Goal: Information Seeking & Learning: Learn about a topic

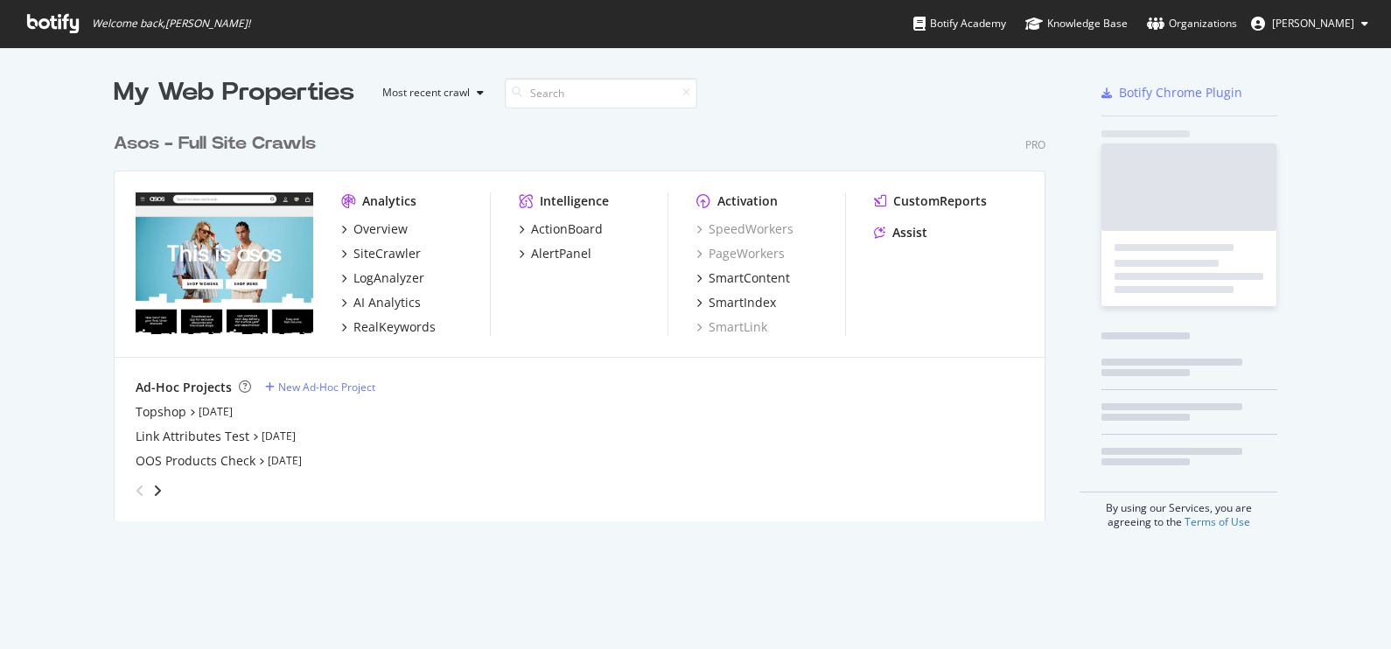
scroll to position [394, 928]
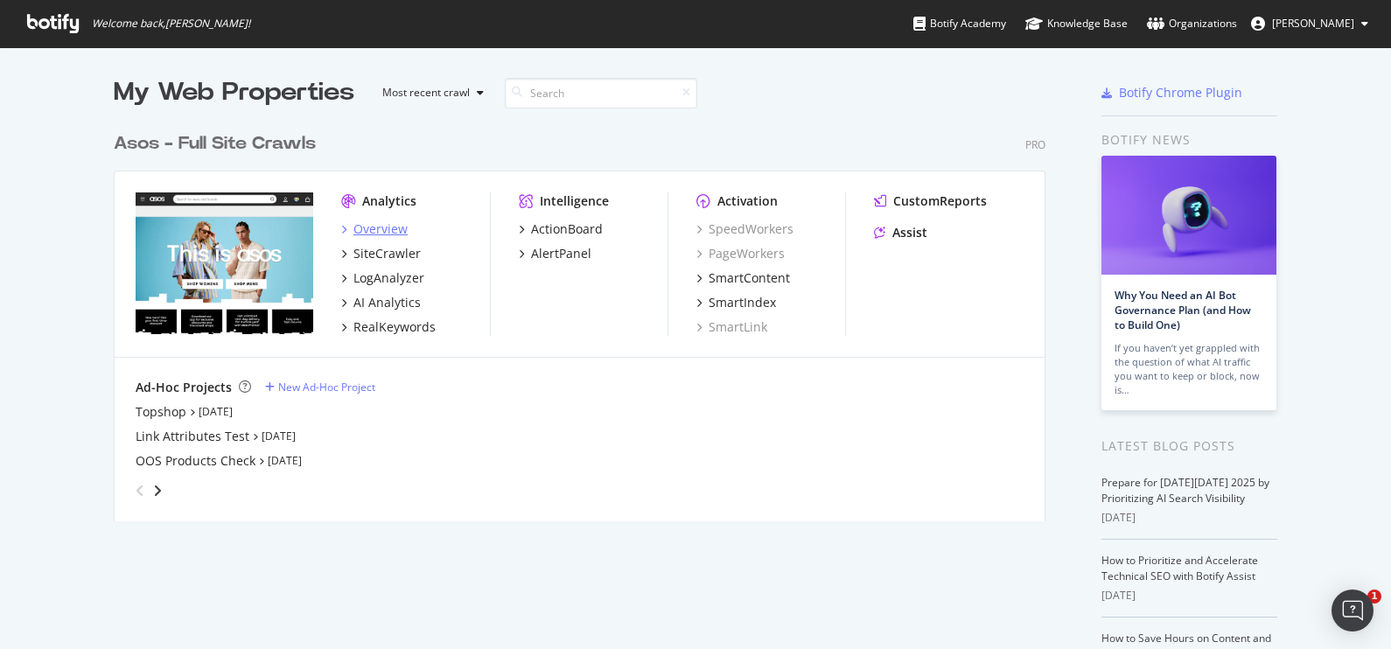
click at [363, 224] on div "Overview" at bounding box center [380, 228] width 54 height 17
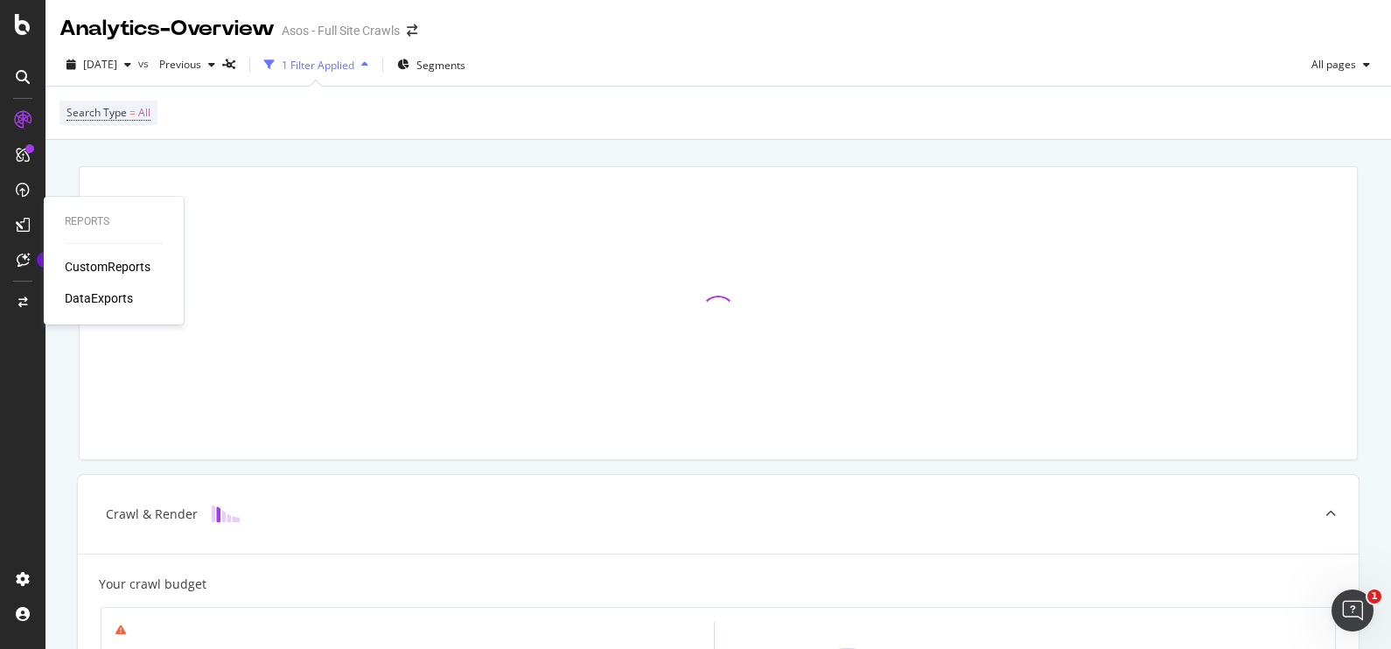
click at [104, 264] on div "CustomReports" at bounding box center [108, 266] width 86 height 17
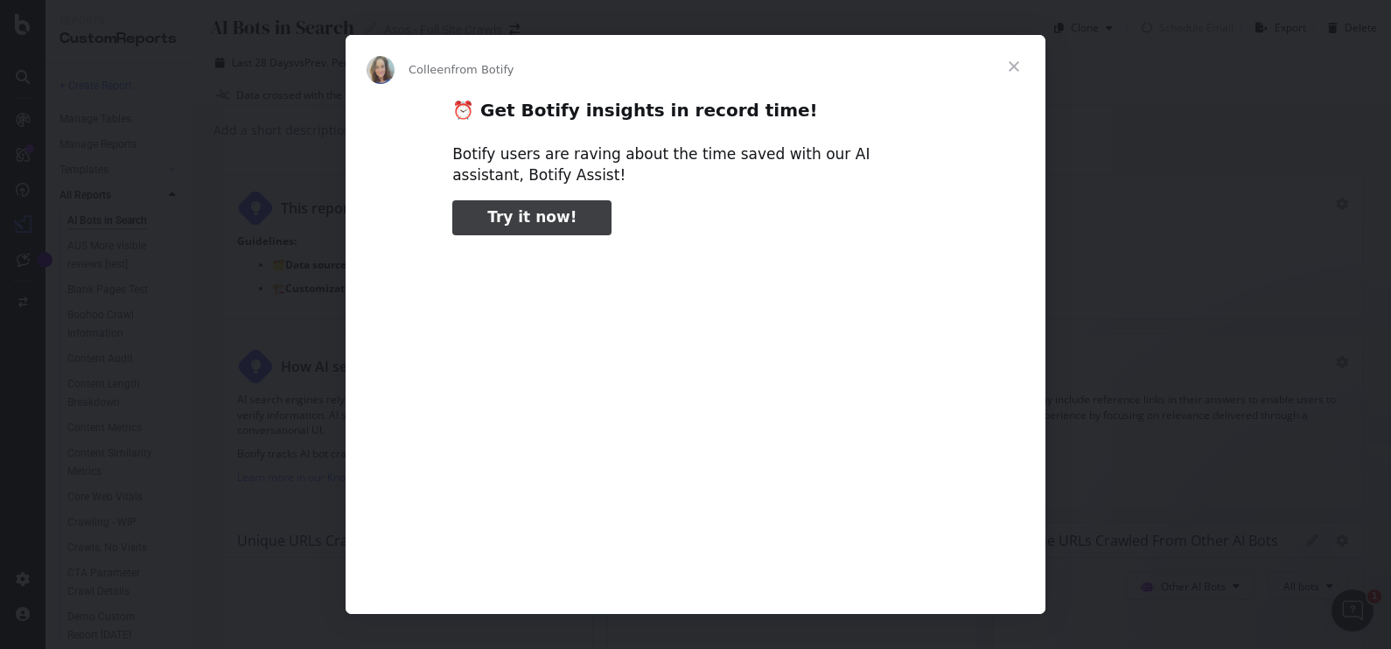
click at [1015, 72] on span "Close" at bounding box center [1013, 66] width 63 height 63
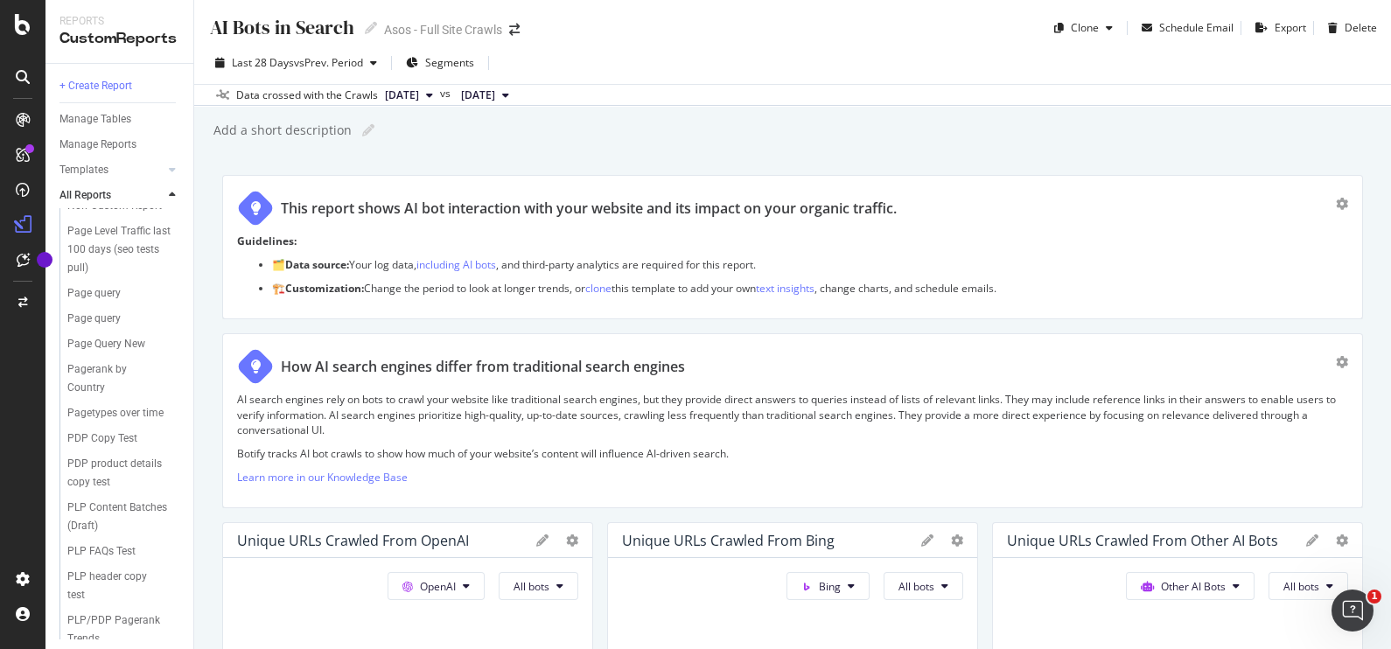
scroll to position [828, 0]
click at [112, 279] on div "Page Level Traffic last 100 days (seo tests pull)" at bounding box center [119, 251] width 105 height 55
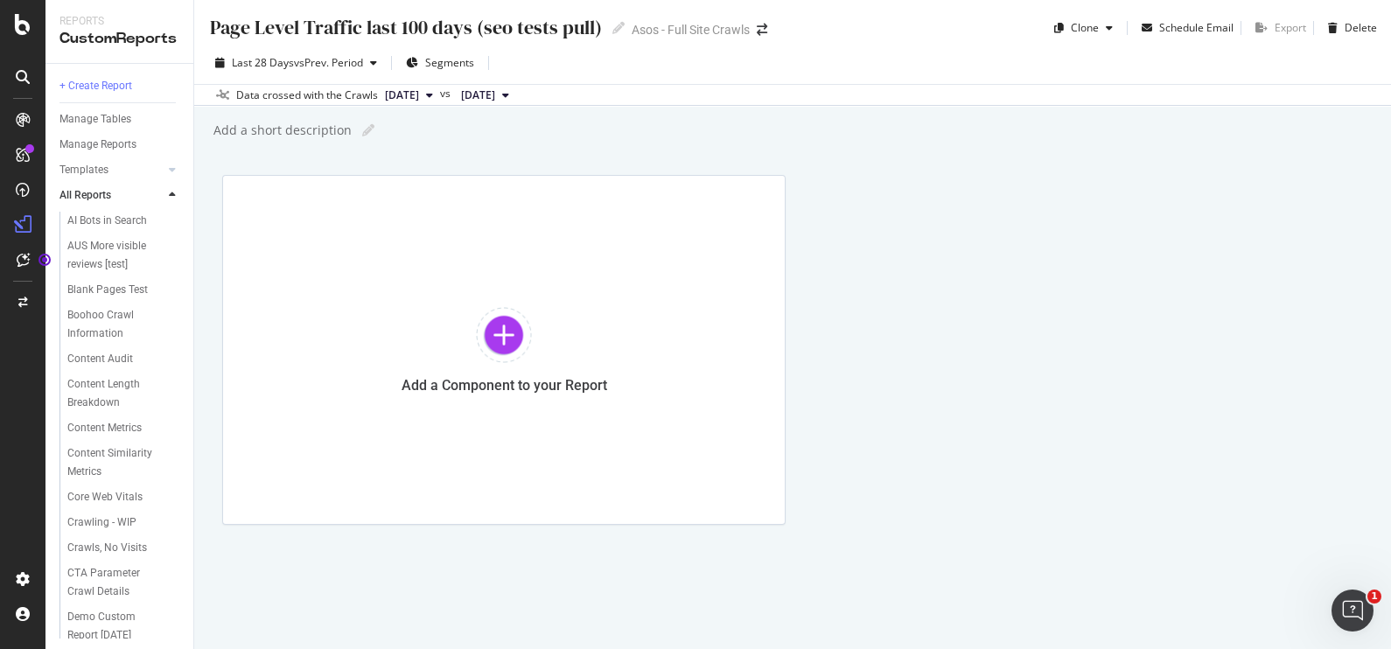
click at [9, 418] on div at bounding box center [23, 335] width 42 height 459
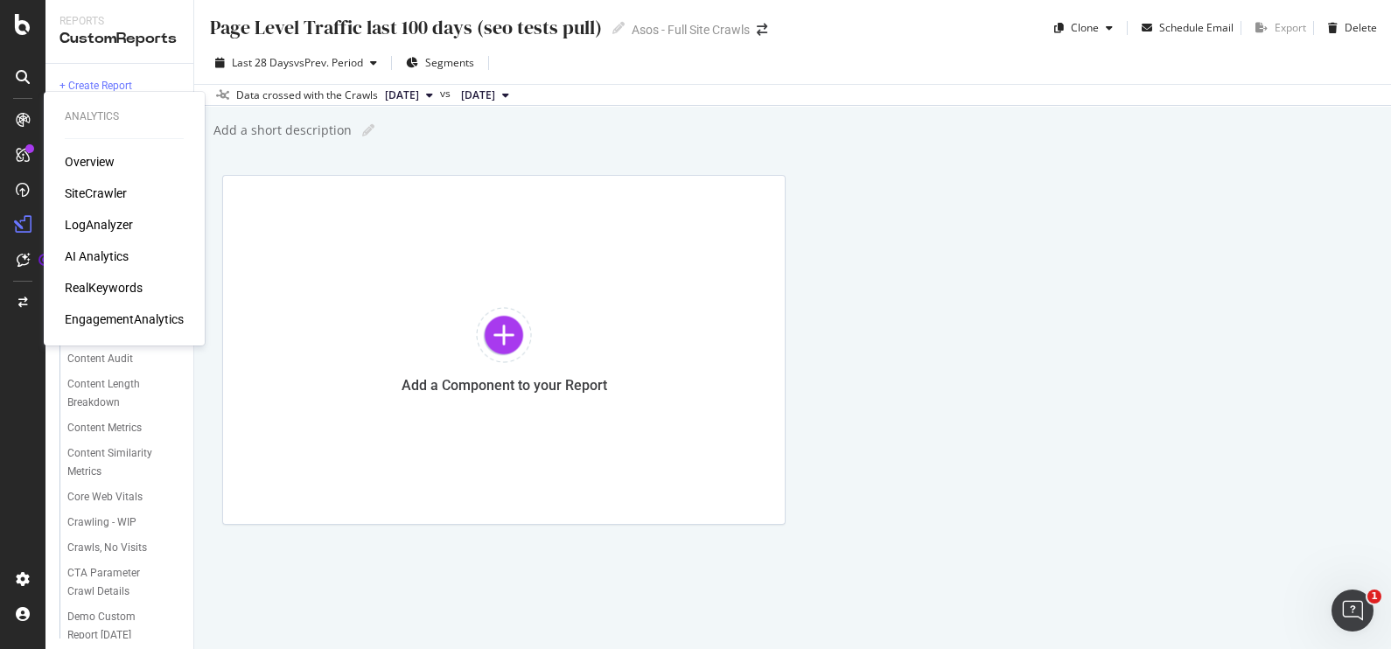
click at [123, 280] on div "RealKeywords" at bounding box center [104, 287] width 78 height 17
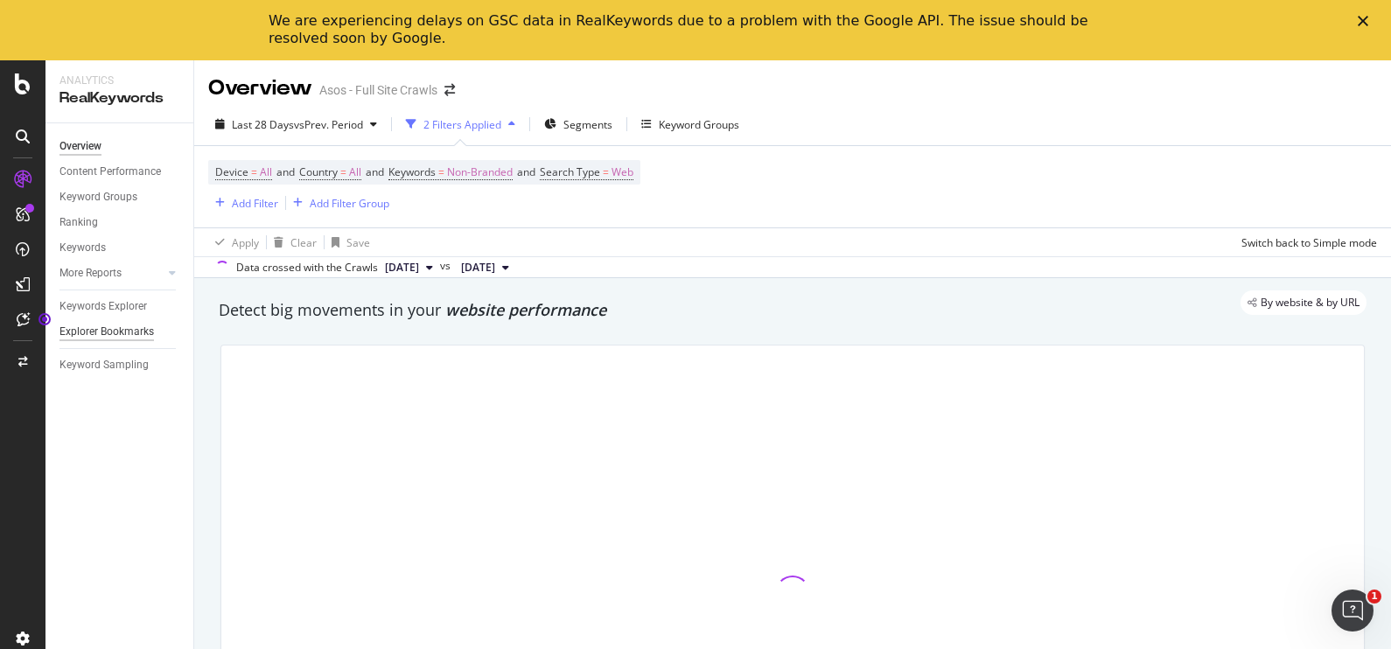
click at [128, 328] on div "Explorer Bookmarks" at bounding box center [106, 332] width 94 height 18
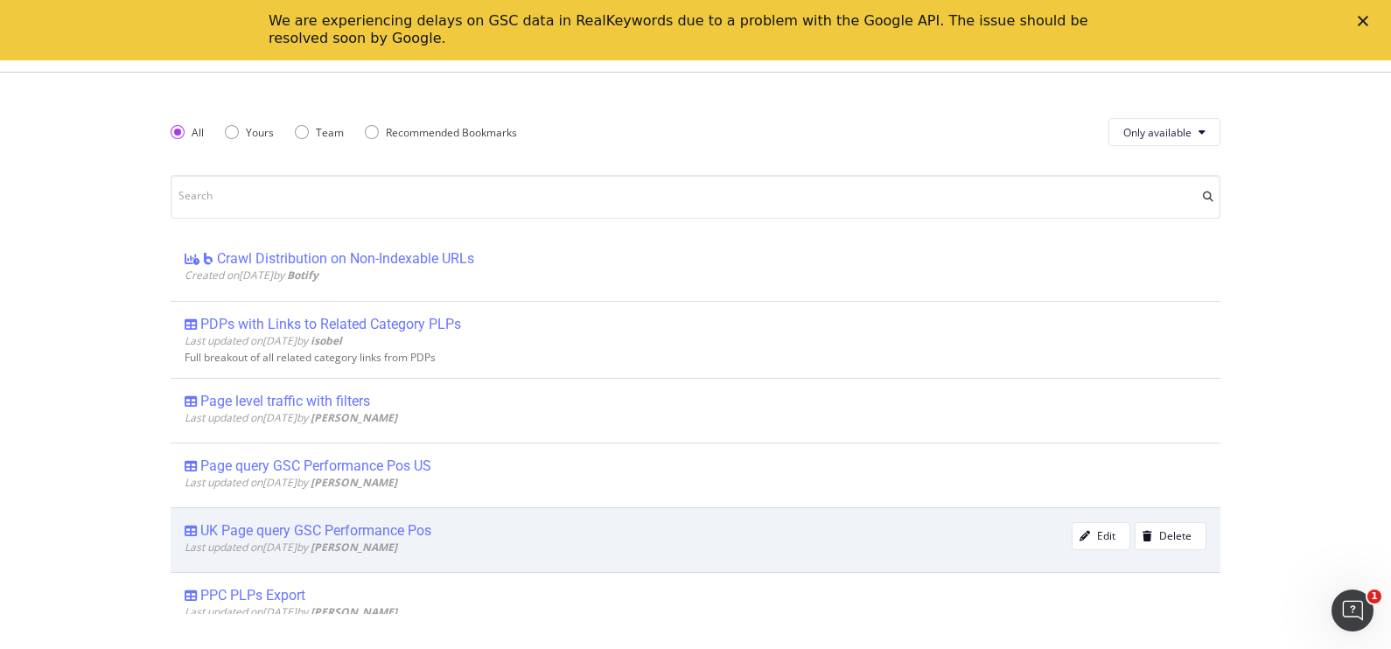
scroll to position [618, 0]
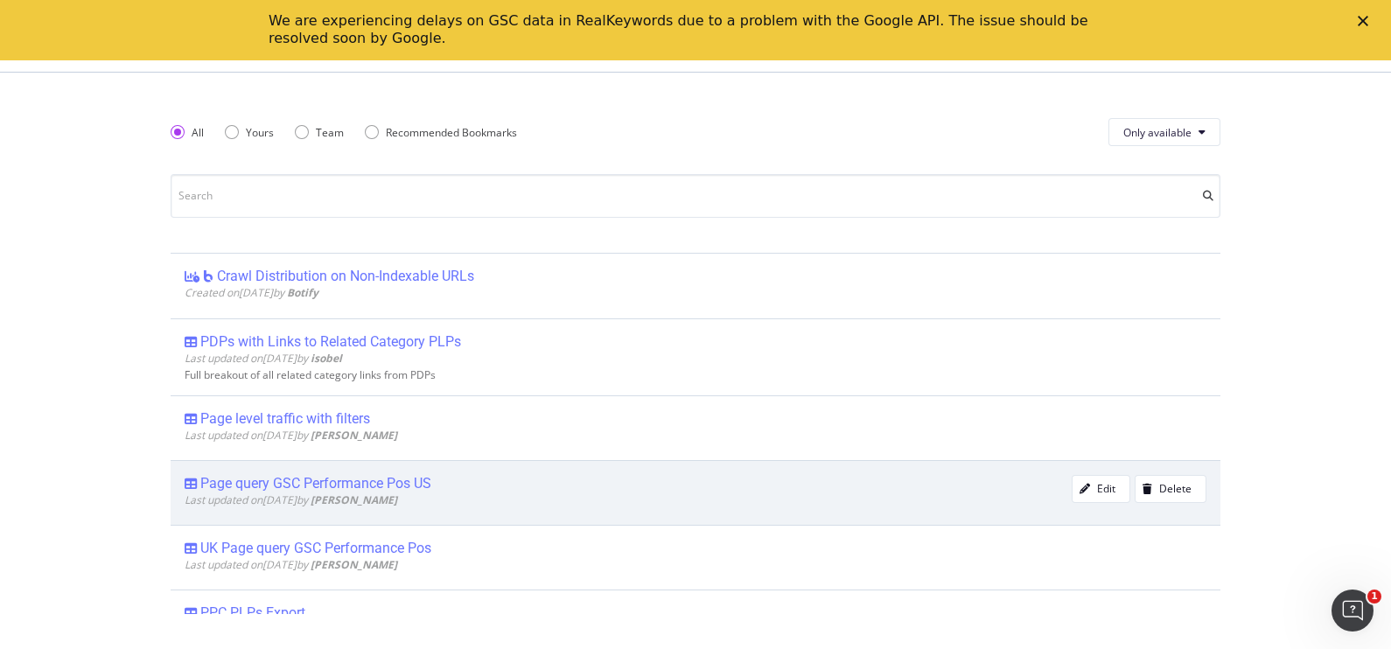
click at [271, 481] on div "Page query GSC Performance Pos US" at bounding box center [315, 483] width 231 height 17
